Goal: Task Accomplishment & Management: Complete application form

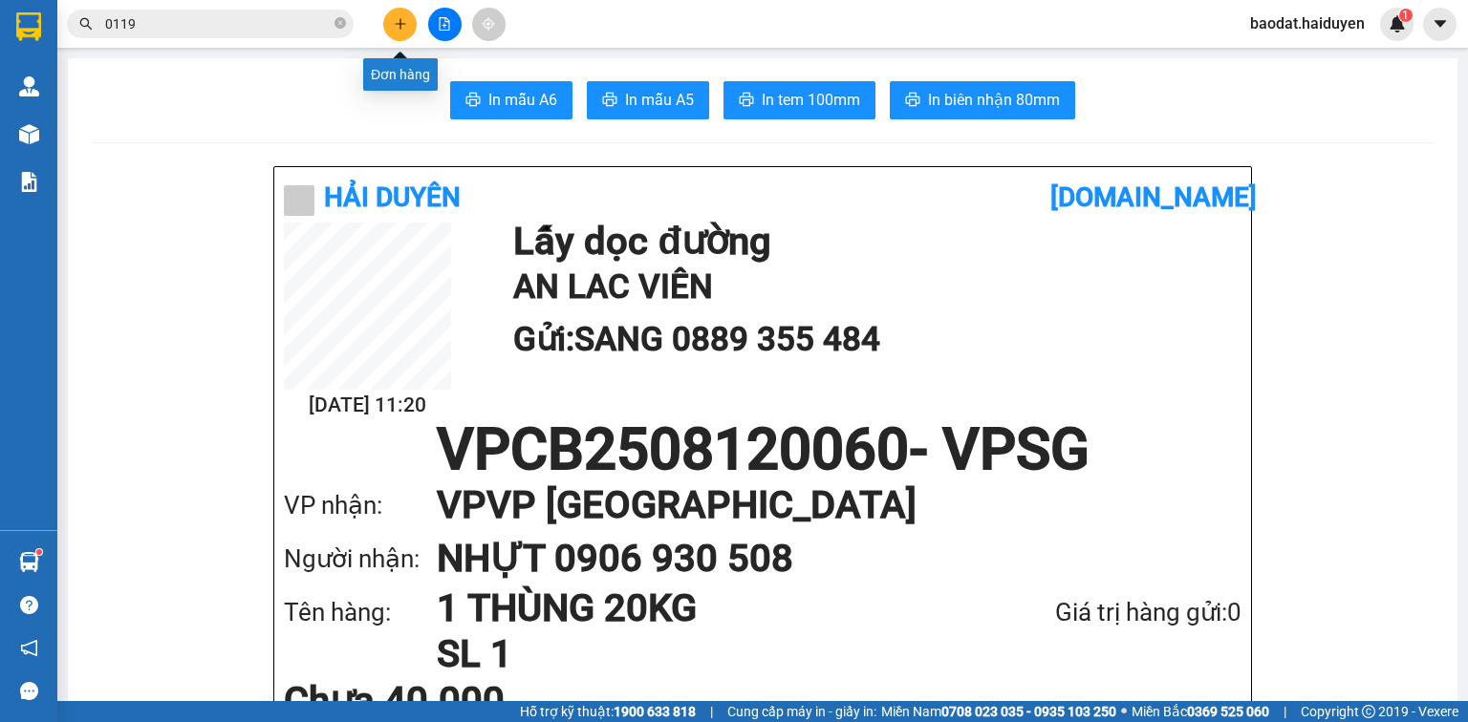
click at [399, 25] on icon "plus" at bounding box center [399, 23] width 1 height 11
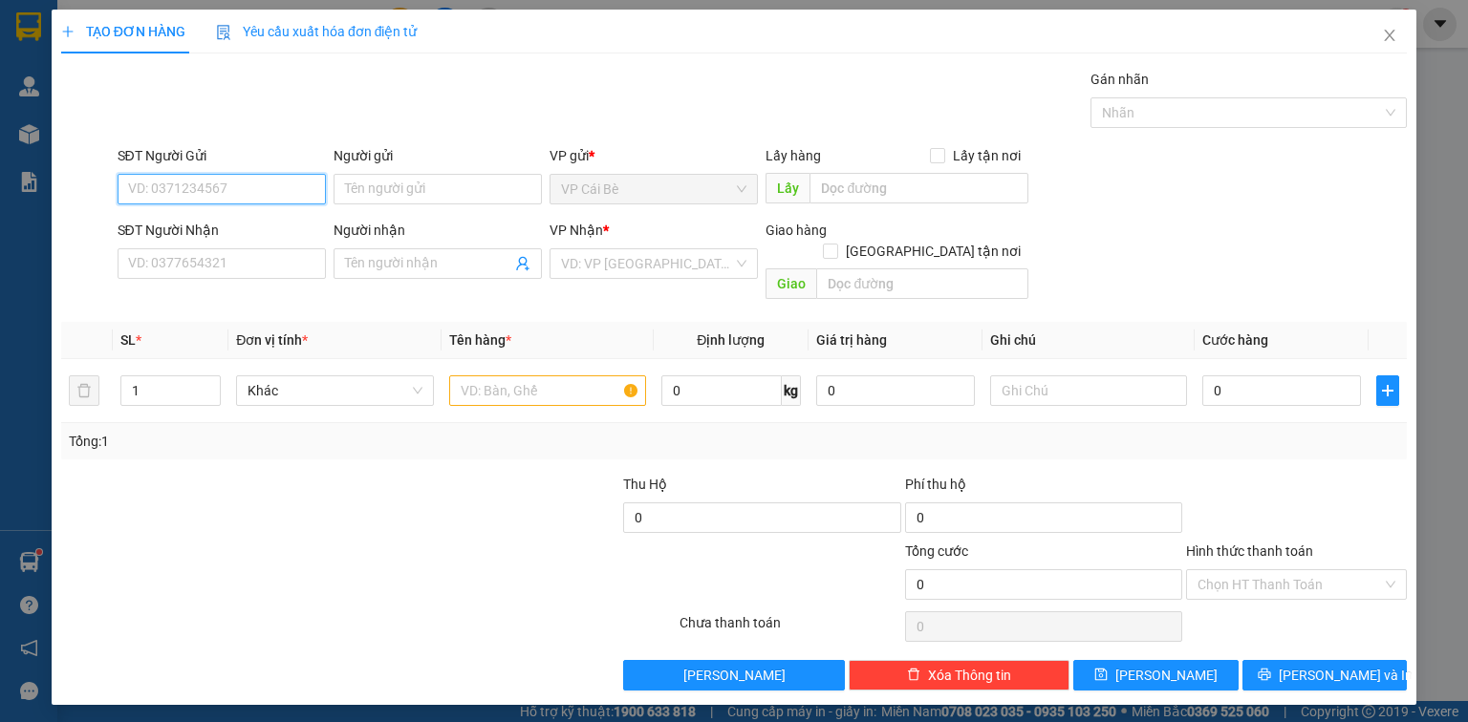
click at [252, 189] on input "SĐT Người Gửi" at bounding box center [222, 189] width 208 height 31
click at [240, 220] on div "0907648813 - OANH" at bounding box center [221, 226] width 185 height 21
type input "0907648813"
type input "OANH"
type input "BÀ TỒN"
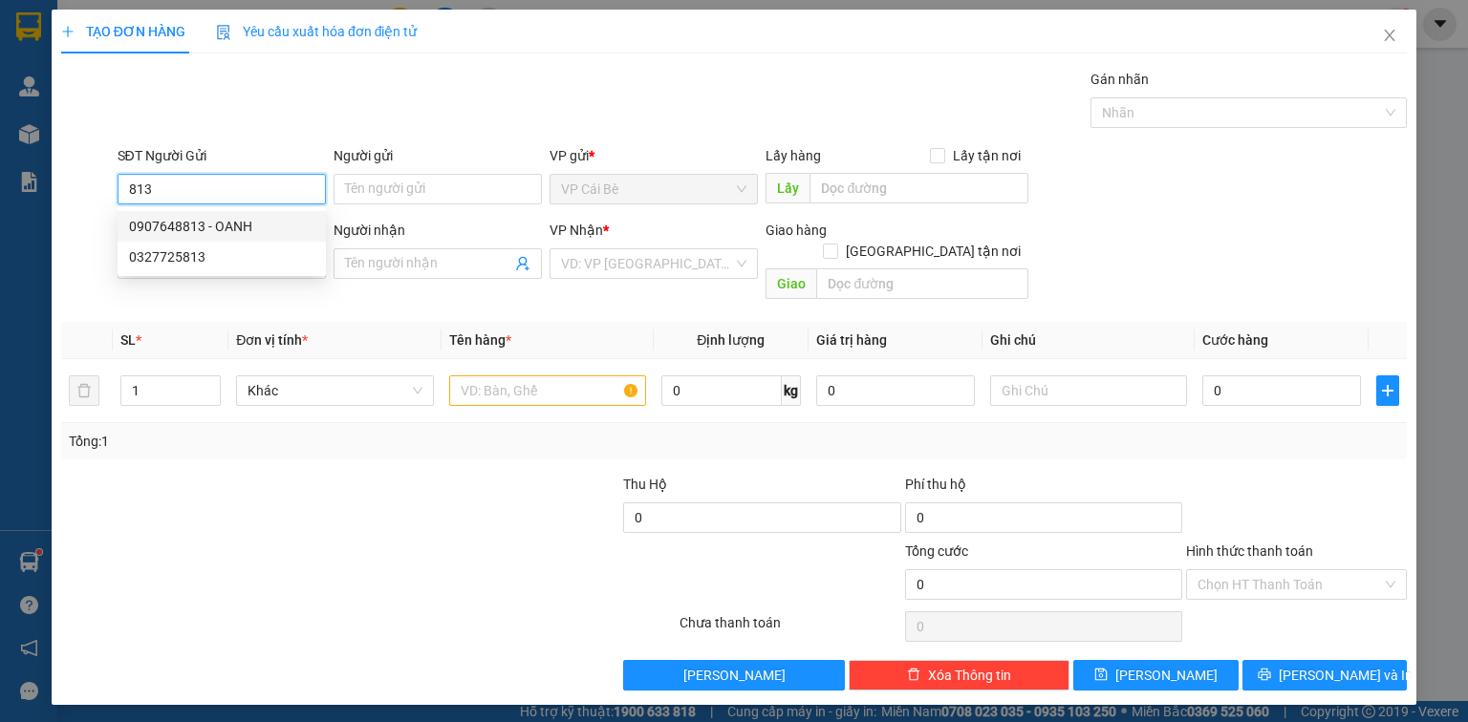
type input "0966873301"
type input "DƯƠNG"
type input "20.000"
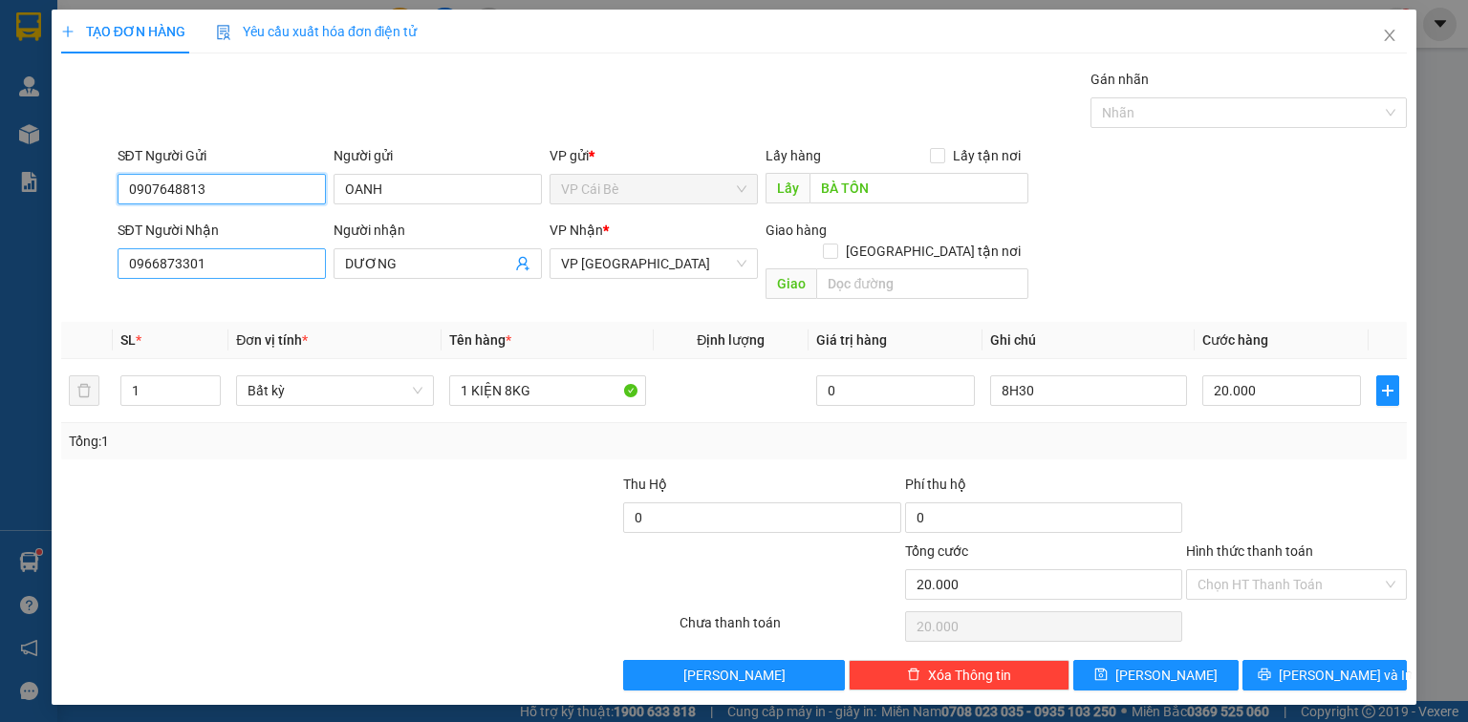
type input "0907648813"
drag, startPoint x: 249, startPoint y: 262, endPoint x: 0, endPoint y: 280, distance: 250.1
click at [0, 280] on div "TẠO ĐƠN HÀNG Yêu cầu xuất hóa đơn điện tử Transit Pickup Surcharge Ids Transit …" at bounding box center [734, 361] width 1468 height 722
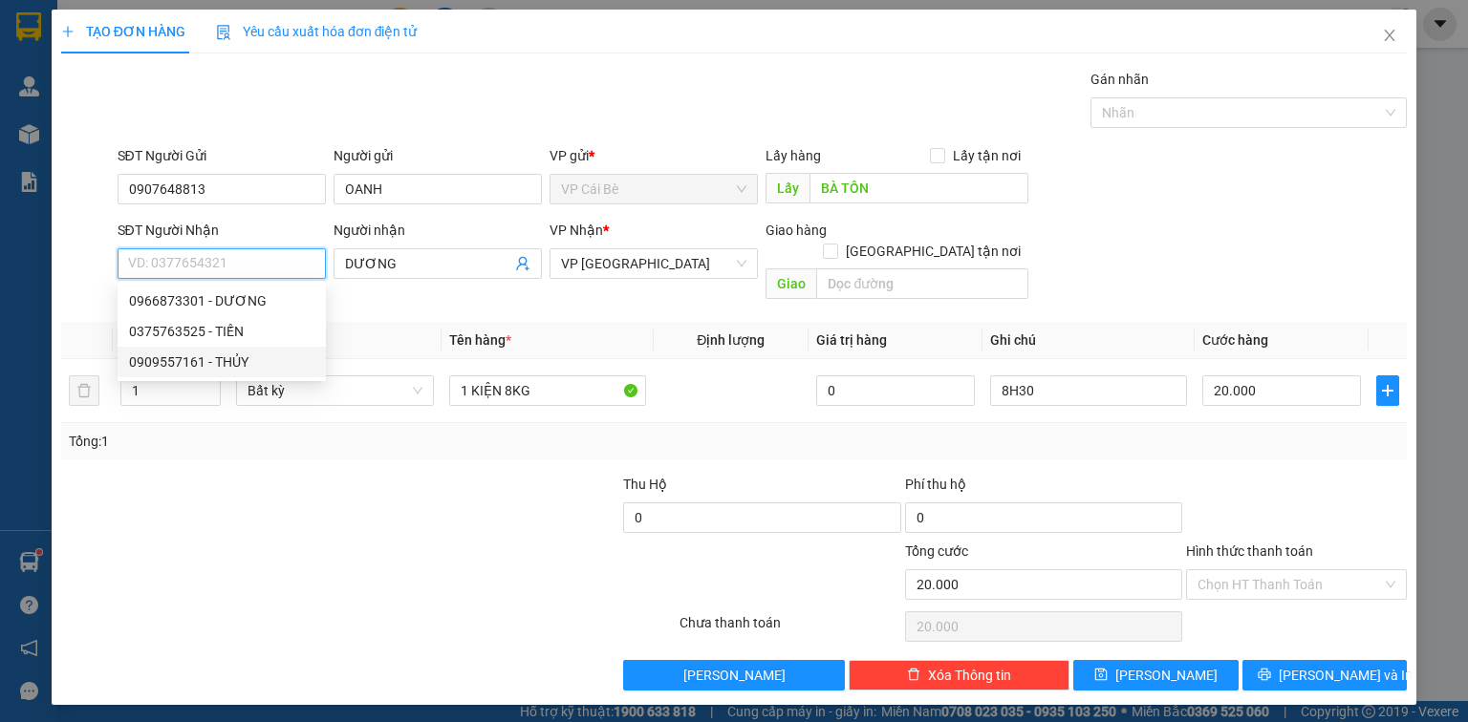
click at [176, 363] on div "0909557161 - THỦY" at bounding box center [221, 362] width 185 height 21
type input "0909557161"
type input "THỦY"
type input "60.000"
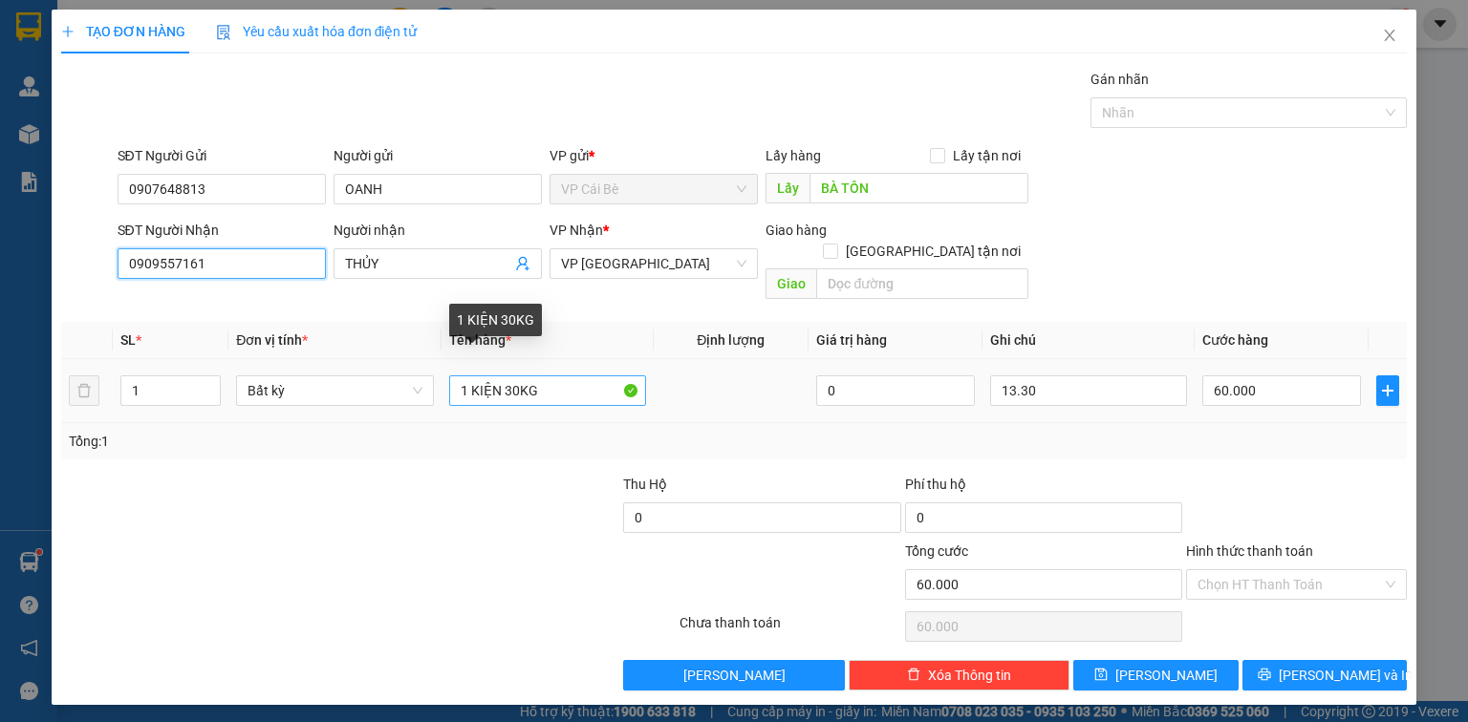
type input "0909557161"
click at [516, 376] on input "1 KIỆN 30KG" at bounding box center [547, 391] width 197 height 31
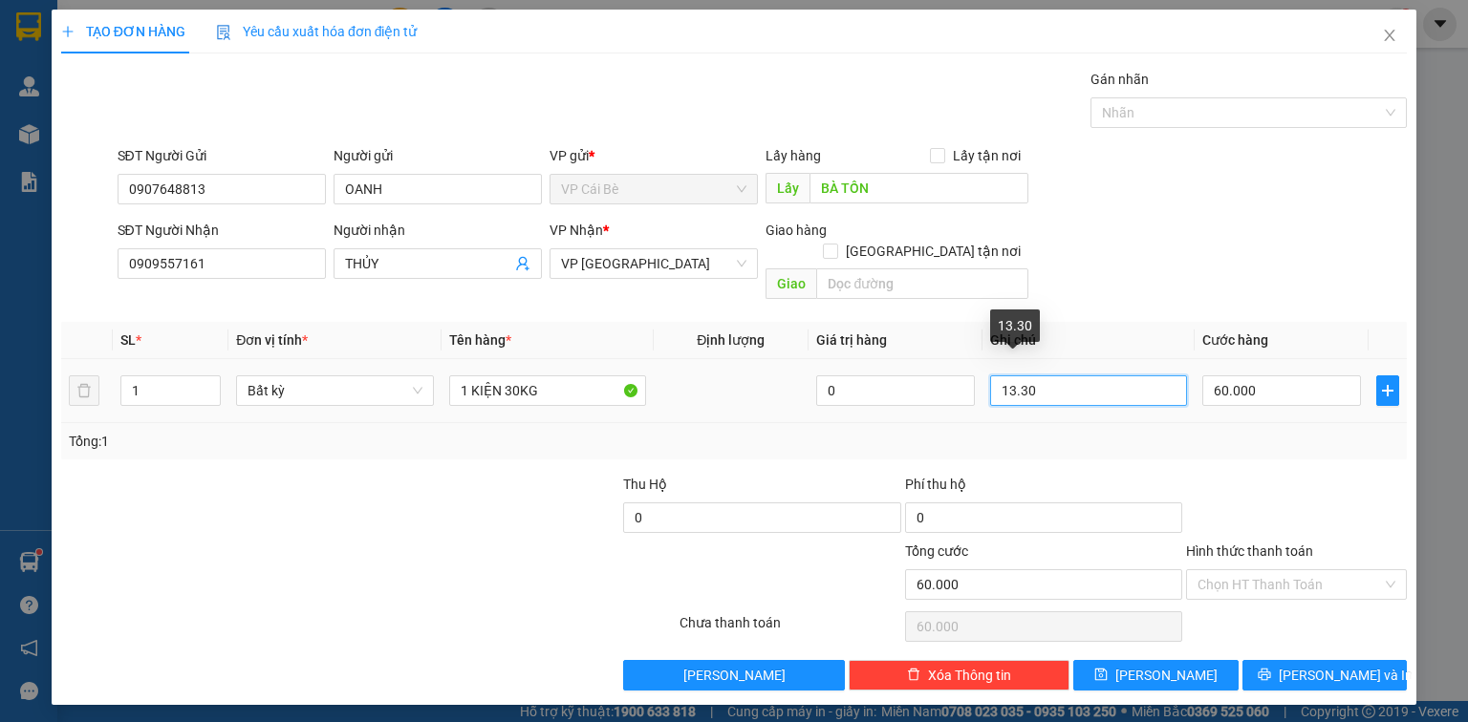
drag, startPoint x: 1042, startPoint y: 371, endPoint x: 976, endPoint y: 363, distance: 66.4
click at [978, 364] on tr "1 Bất kỳ 1 KIỆN 30KG 0 13.30 60.000" at bounding box center [733, 391] width 1345 height 64
type input "13h30"
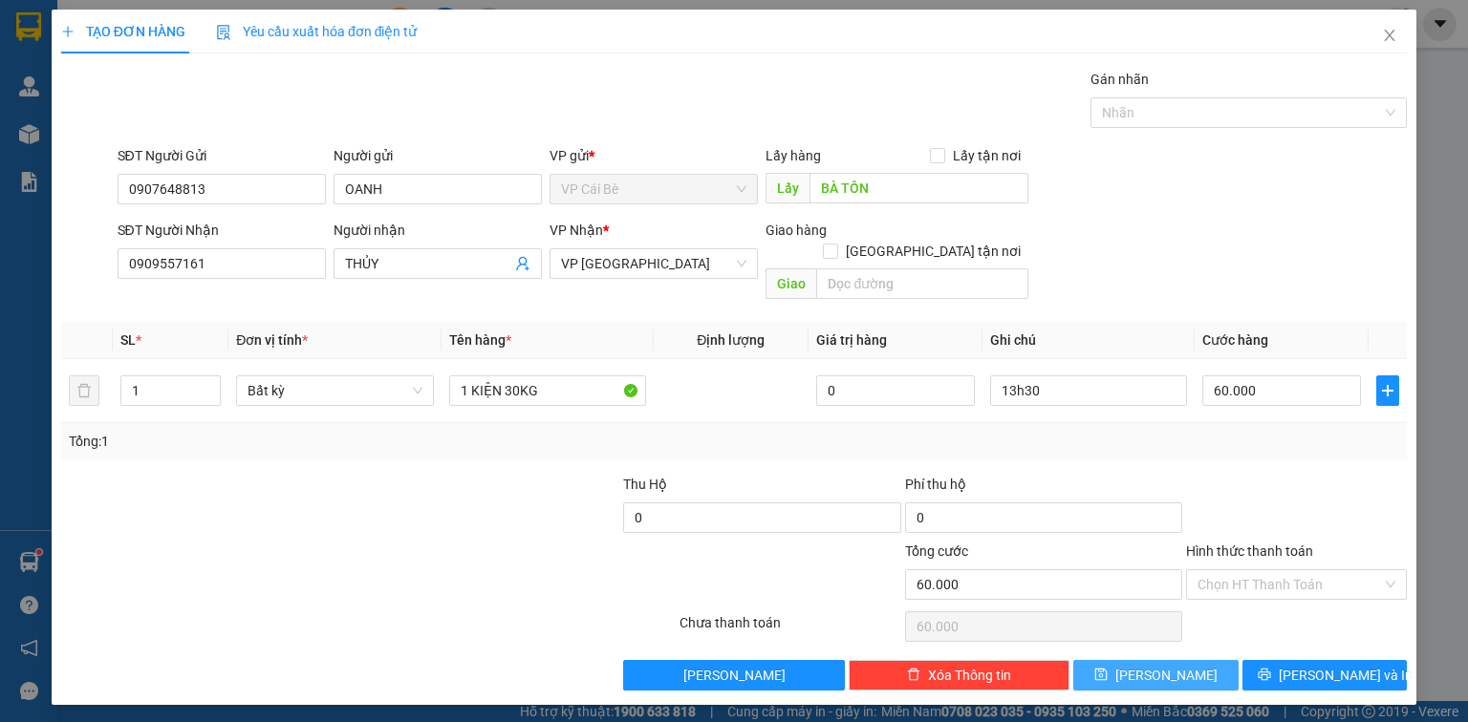
click at [1153, 660] on button "[PERSON_NAME]" at bounding box center [1155, 675] width 165 height 31
type input "0"
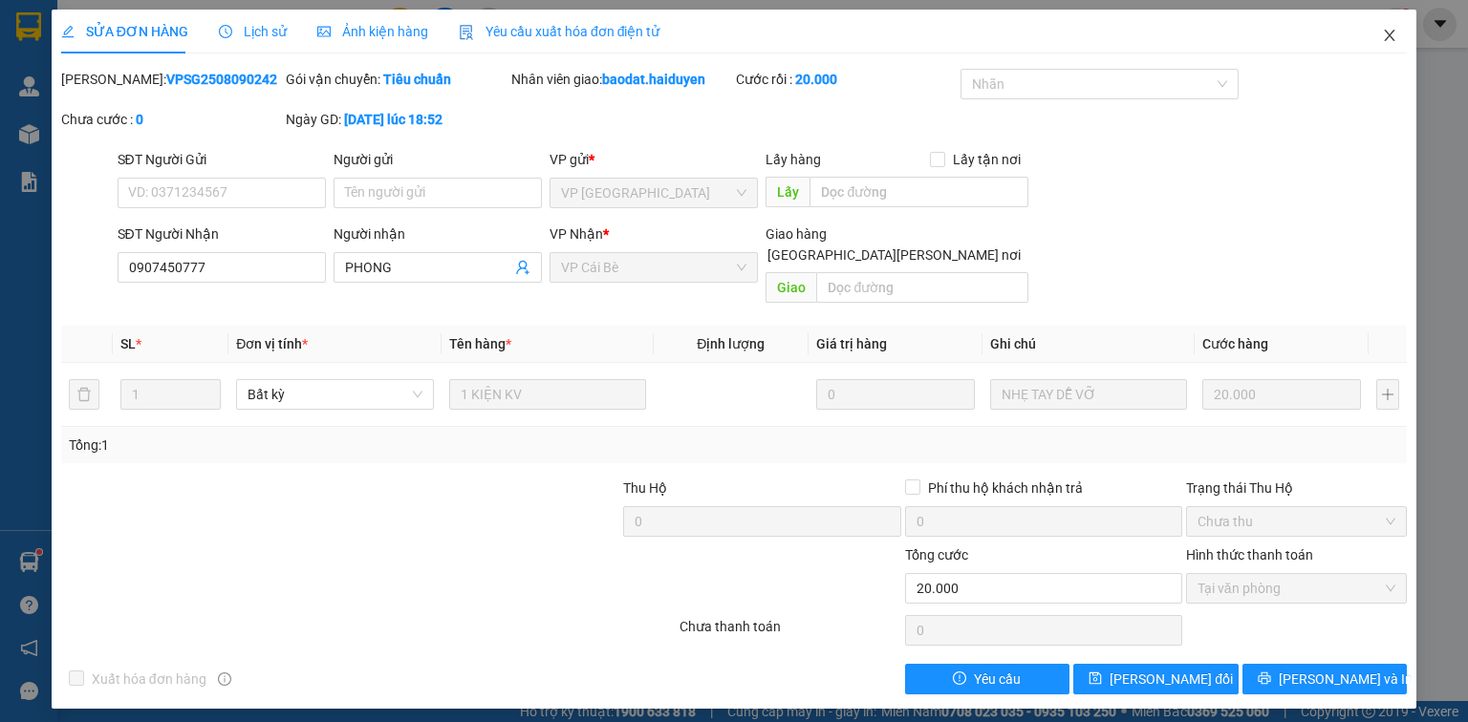
click at [1391, 33] on icon "close" at bounding box center [1390, 35] width 11 height 11
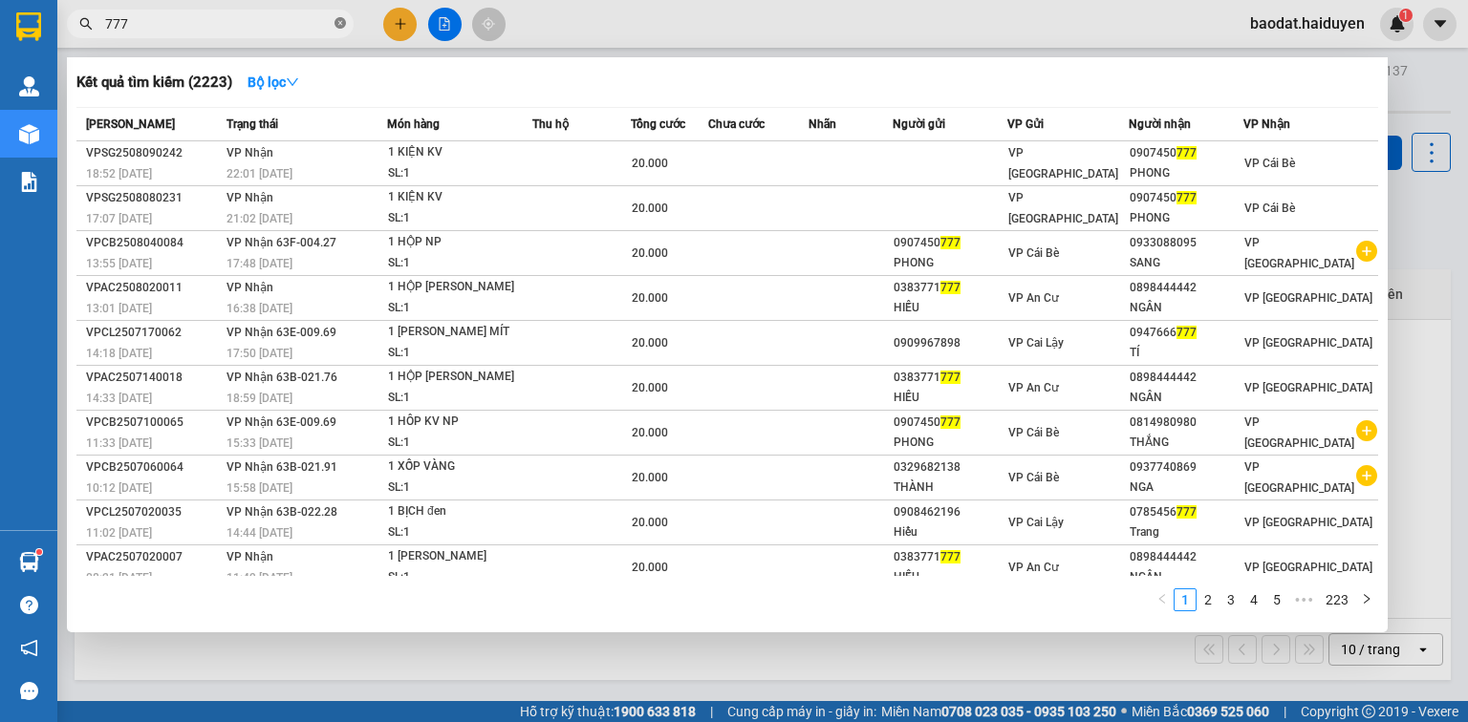
click at [340, 24] on icon "close-circle" at bounding box center [339, 22] width 11 height 11
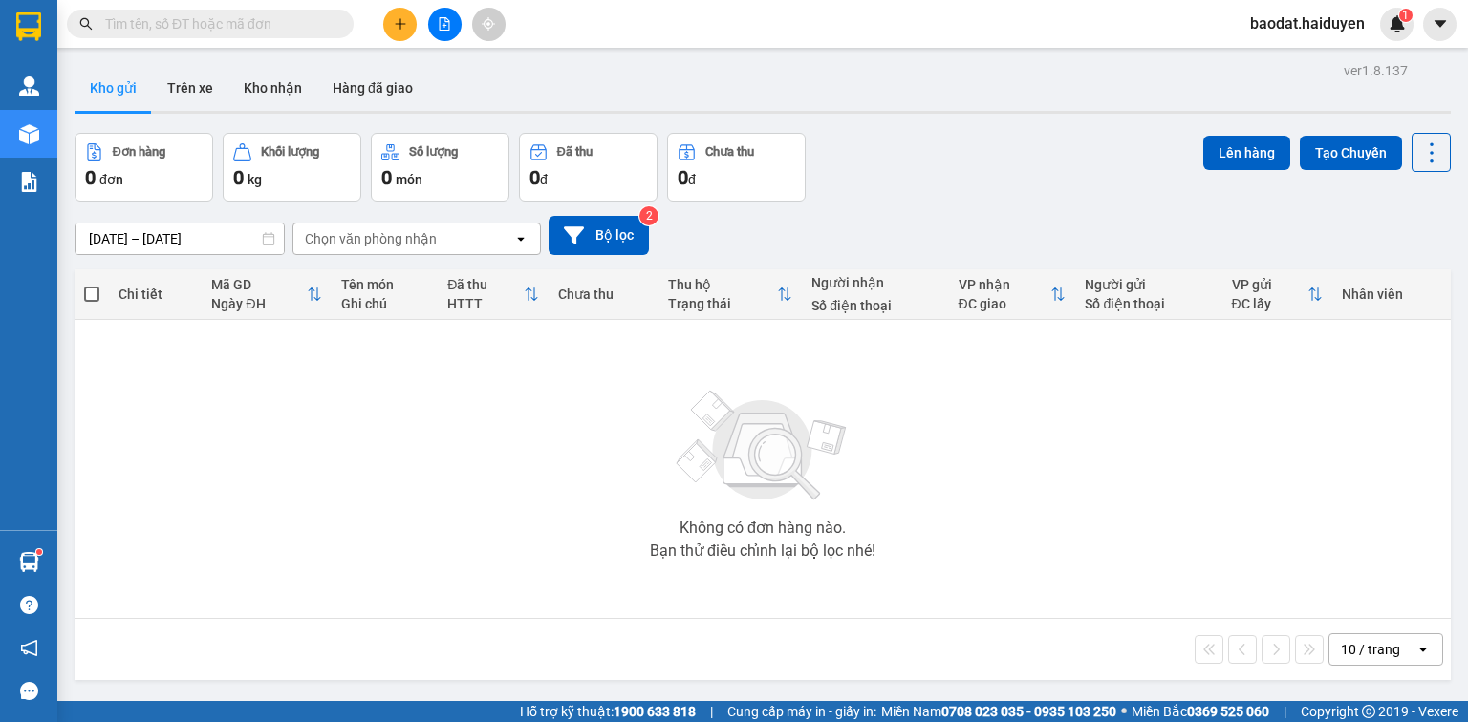
click at [226, 23] on input "text" at bounding box center [218, 23] width 226 height 21
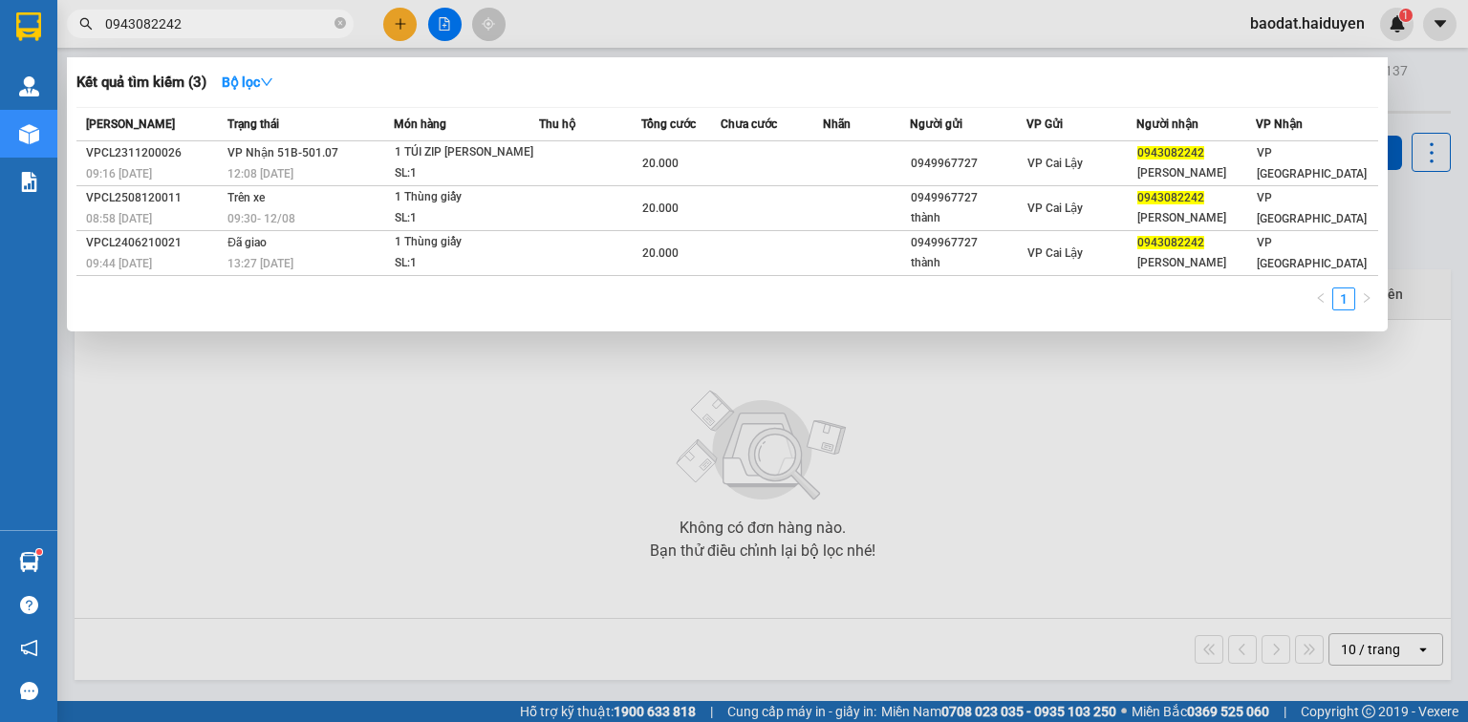
type input "0943082242"
